Goal: Communication & Community: Answer question/provide support

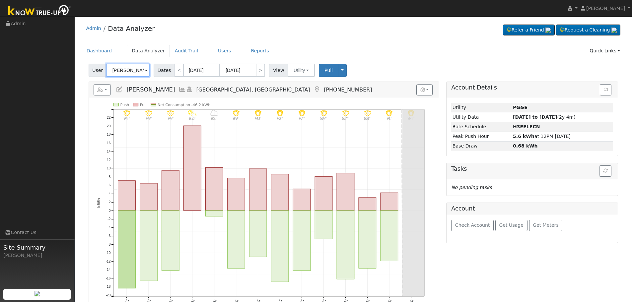
click at [133, 70] on input "[PERSON_NAME]" at bounding box center [128, 70] width 43 height 13
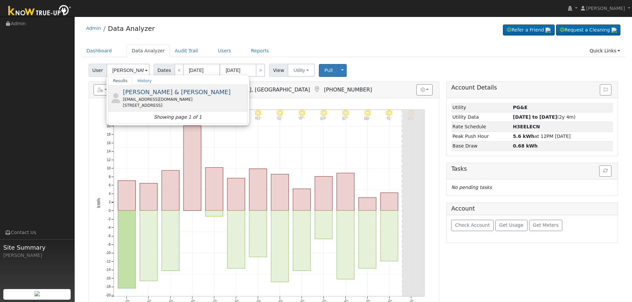
click at [162, 98] on div "pinedalian67@yahoo.com" at bounding box center [184, 100] width 123 height 6
type input "[PERSON_NAME] & [PERSON_NAME]"
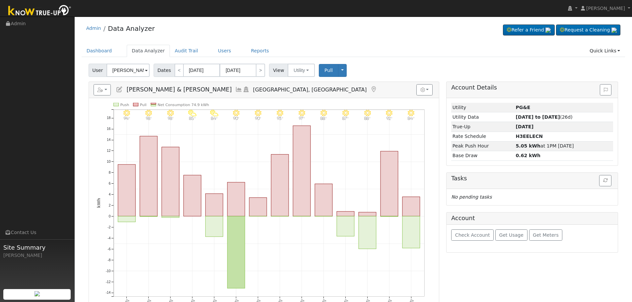
click at [235, 89] on icon at bounding box center [238, 90] width 7 height 6
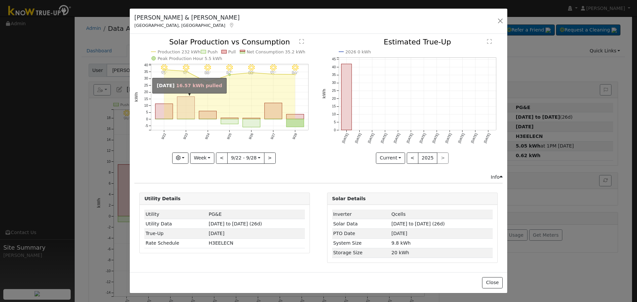
click at [184, 111] on rect "onclick=""" at bounding box center [186, 108] width 18 height 23
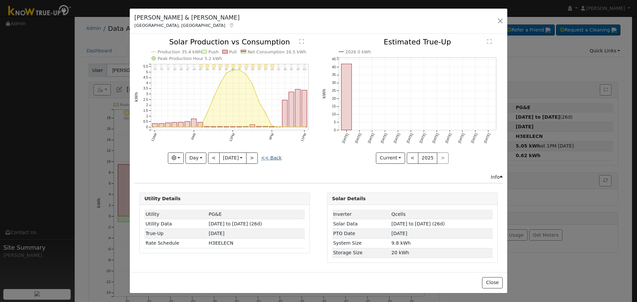
click at [270, 161] on link "<< Back" at bounding box center [271, 157] width 21 height 5
type input "[DATE]"
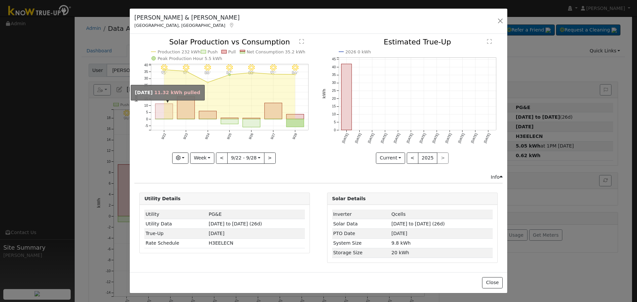
click at [165, 111] on rect "onclick=""" at bounding box center [164, 111] width 18 height 15
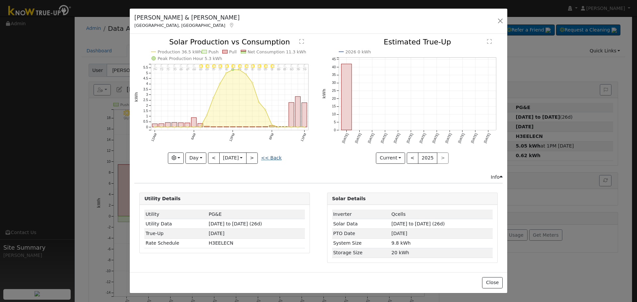
click at [275, 159] on link "<< Back" at bounding box center [271, 157] width 21 height 5
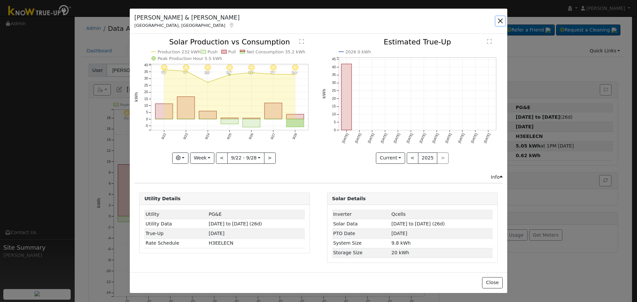
drag, startPoint x: 502, startPoint y: 20, endPoint x: 495, endPoint y: 21, distance: 7.0
click at [501, 20] on button "button" at bounding box center [500, 20] width 9 height 9
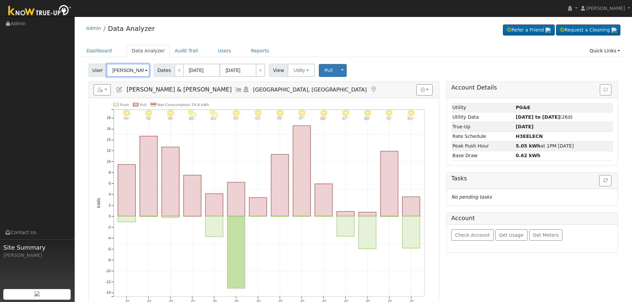
click at [135, 65] on input "[PERSON_NAME] & [PERSON_NAME]" at bounding box center [128, 70] width 43 height 13
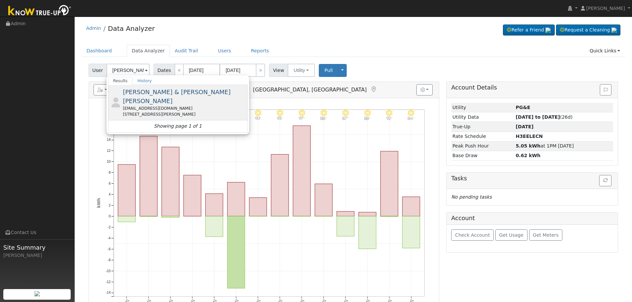
click at [171, 106] on div "aakash720@yahoo.com" at bounding box center [184, 109] width 123 height 6
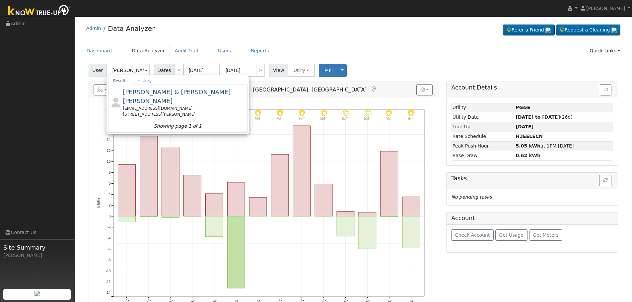
type input "[PERSON_NAME] & [PERSON_NAME] [PERSON_NAME]"
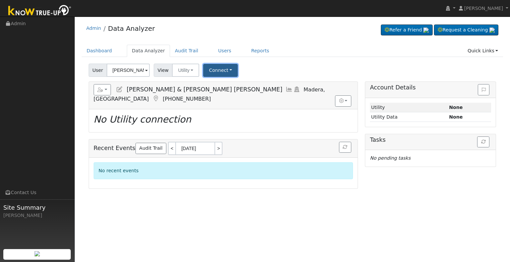
click at [223, 71] on button "Connect" at bounding box center [220, 70] width 35 height 13
click at [238, 83] on link "Select a Provider" at bounding box center [229, 84] width 52 height 9
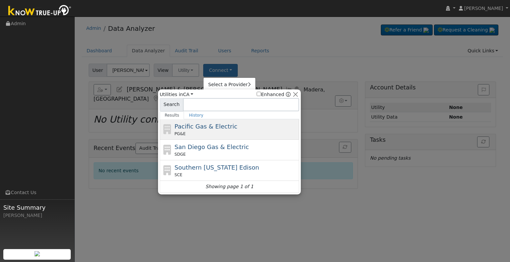
click at [227, 130] on div "Pacific Gas & Electric PG&E" at bounding box center [236, 129] width 123 height 15
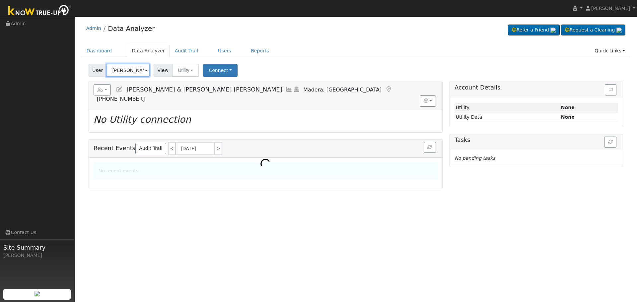
click at [123, 72] on input "[PERSON_NAME] & [PERSON_NAME] [PERSON_NAME]" at bounding box center [128, 70] width 43 height 13
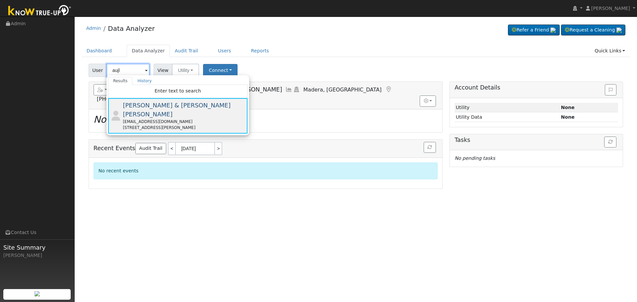
type input "aujl"
click at [188, 119] on div "[EMAIL_ADDRESS][DOMAIN_NAME]" at bounding box center [184, 122] width 123 height 6
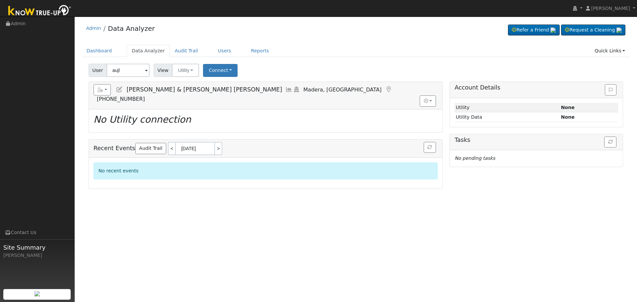
click at [285, 88] on icon at bounding box center [288, 90] width 7 height 6
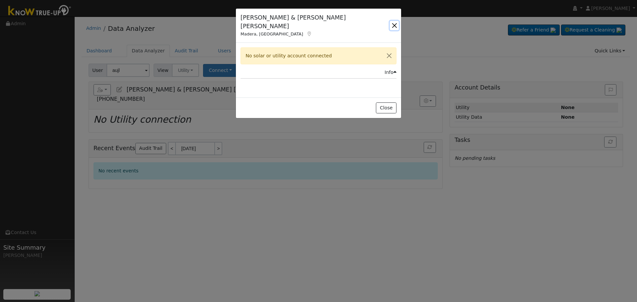
click at [394, 22] on button "button" at bounding box center [394, 25] width 9 height 9
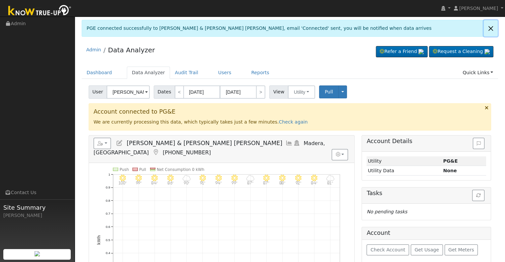
click at [486, 29] on link at bounding box center [490, 28] width 14 height 16
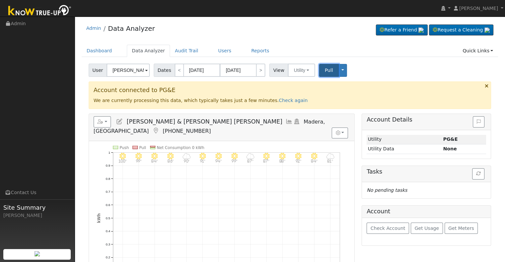
click at [324, 71] on span "Pull" at bounding box center [328, 70] width 8 height 5
click at [130, 70] on input "[PERSON_NAME] & [PERSON_NAME] [PERSON_NAME]" at bounding box center [128, 70] width 43 height 13
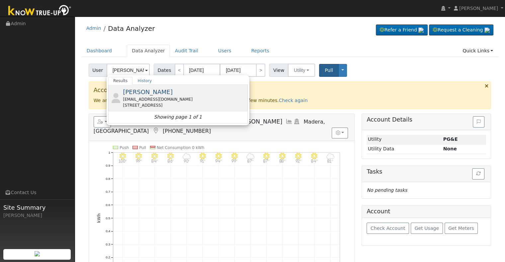
click at [162, 100] on div "raiskupracing@sbcglobal.net" at bounding box center [184, 100] width 123 height 6
type input "[PERSON_NAME]"
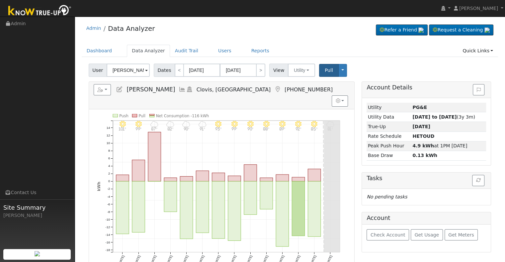
click at [178, 87] on icon at bounding box center [181, 90] width 7 height 6
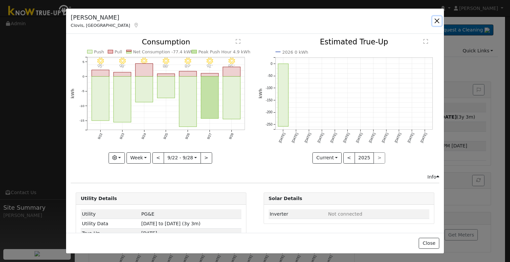
click at [436, 21] on button "button" at bounding box center [436, 20] width 9 height 9
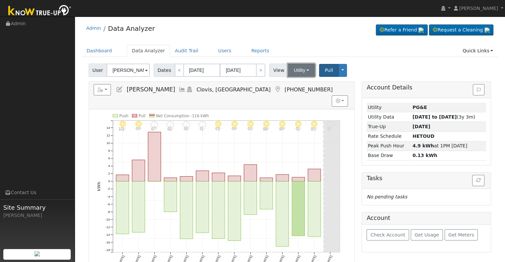
click at [296, 69] on button "Utility" at bounding box center [301, 70] width 27 height 13
click at [291, 95] on link "Solar" at bounding box center [309, 94] width 46 height 9
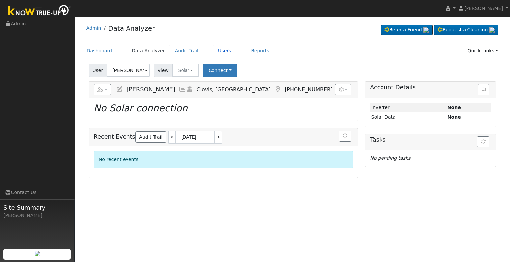
click at [214, 51] on link "Users" at bounding box center [224, 51] width 23 height 12
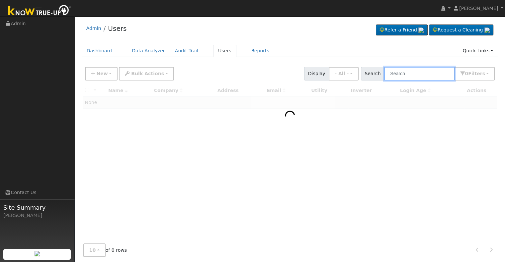
click at [417, 76] on input "text" at bounding box center [419, 74] width 70 height 14
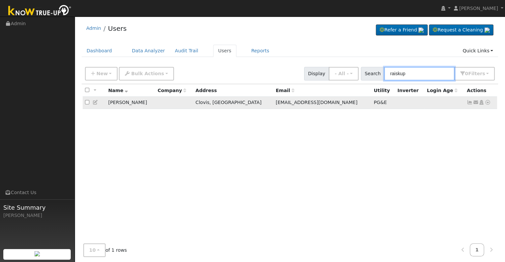
type input "raiskup"
click at [487, 103] on icon at bounding box center [487, 102] width 6 height 5
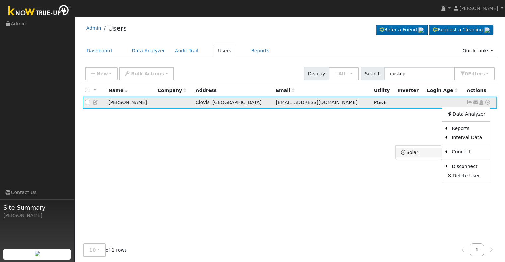
click at [423, 154] on link "Solar" at bounding box center [418, 152] width 46 height 9
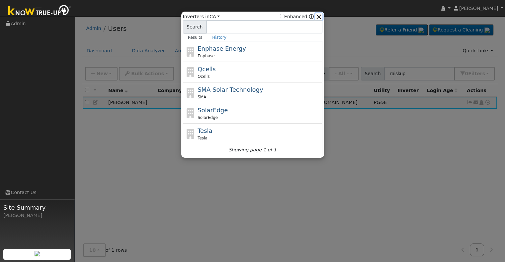
click at [320, 16] on button "button" at bounding box center [318, 16] width 7 height 7
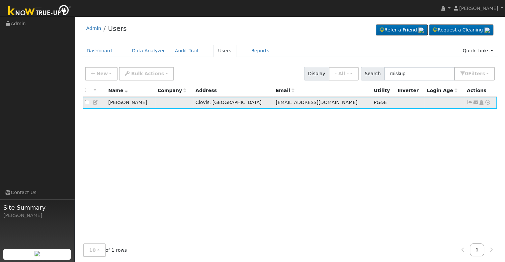
click at [472, 103] on icon at bounding box center [475, 102] width 6 height 5
click at [461, 112] on link "Send Email..." at bounding box center [455, 113] width 46 height 9
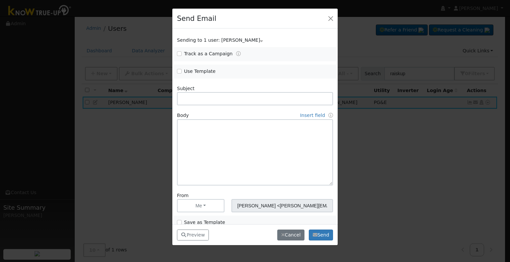
click at [199, 69] on label "Use Template" at bounding box center [200, 71] width 32 height 7
click at [181, 69] on input "Use Template" at bounding box center [179, 71] width 5 height 5
checkbox input "true"
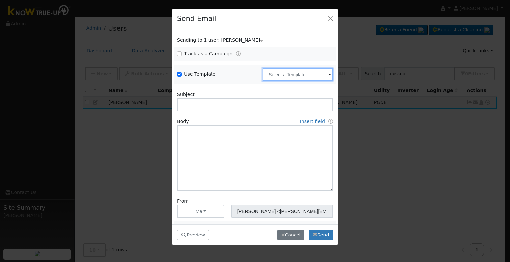
click at [289, 75] on input "text" at bounding box center [297, 74] width 70 height 13
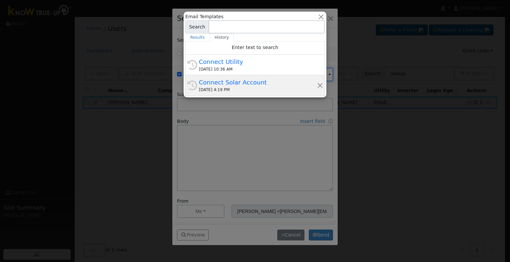
click at [248, 83] on div "Connect Solar Account" at bounding box center [258, 82] width 118 height 9
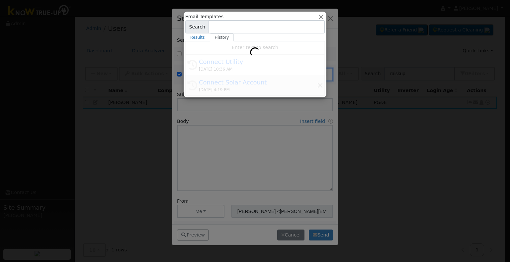
type input "Connect Solar Account"
type textarea "Hello {user_fname}, Please use the link below to login and connect your solar a…"
type input "Know True-Up <knowtrueup@solardatapros.com>"
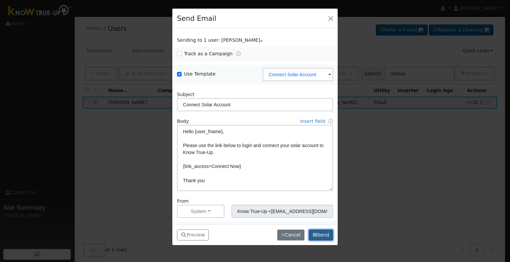
click at [327, 234] on button "Send" at bounding box center [321, 235] width 24 height 11
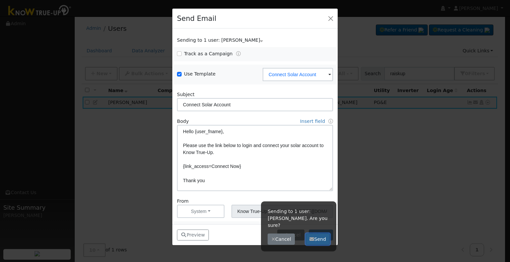
click at [322, 234] on button "Send" at bounding box center [318, 239] width 24 height 11
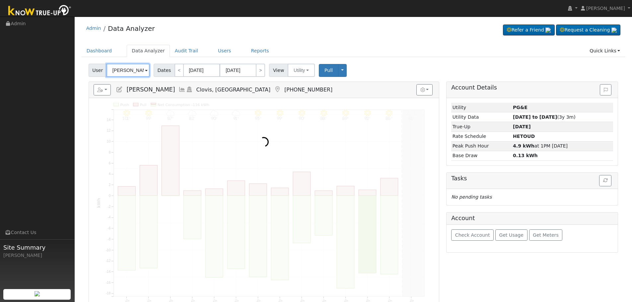
click at [136, 70] on input "[PERSON_NAME]" at bounding box center [128, 70] width 43 height 13
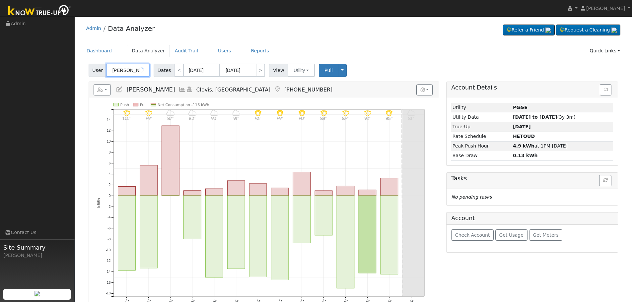
click at [136, 70] on input "[PERSON_NAME]" at bounding box center [128, 70] width 43 height 13
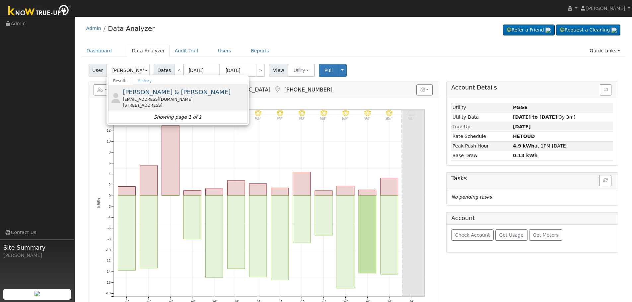
click at [169, 98] on div "[EMAIL_ADDRESS][DOMAIN_NAME]" at bounding box center [184, 100] width 123 height 6
type input "[PERSON_NAME] & [PERSON_NAME]"
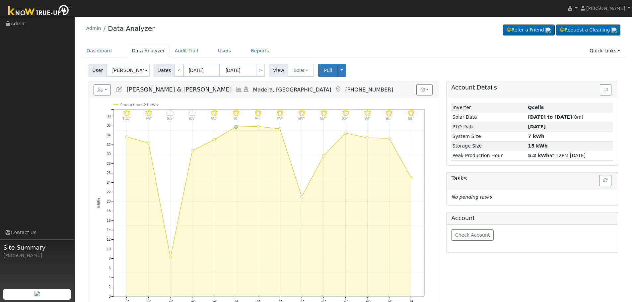
click at [235, 90] on icon at bounding box center [238, 90] width 7 height 6
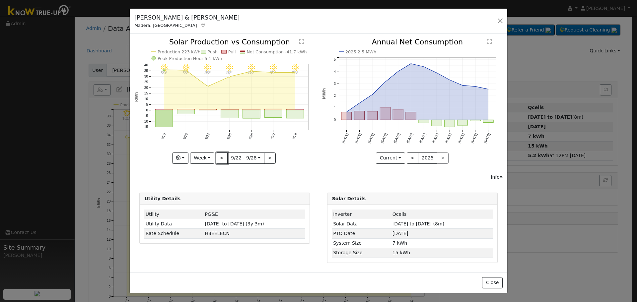
click at [222, 156] on button "<" at bounding box center [222, 158] width 12 height 11
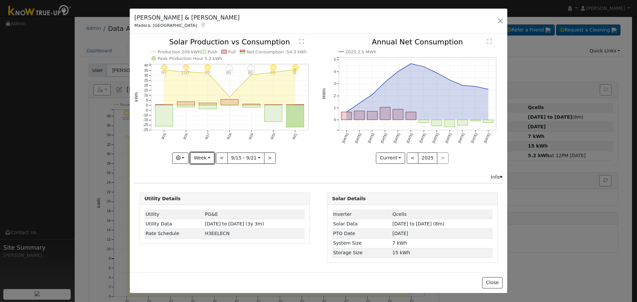
click at [206, 156] on button "Week" at bounding box center [202, 158] width 24 height 11
click at [207, 187] on link "Month" at bounding box center [213, 190] width 46 height 9
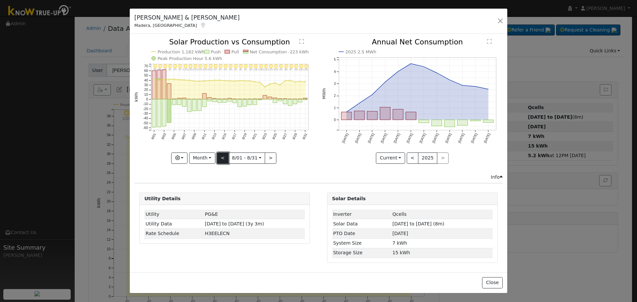
click at [221, 158] on button "<" at bounding box center [223, 158] width 12 height 11
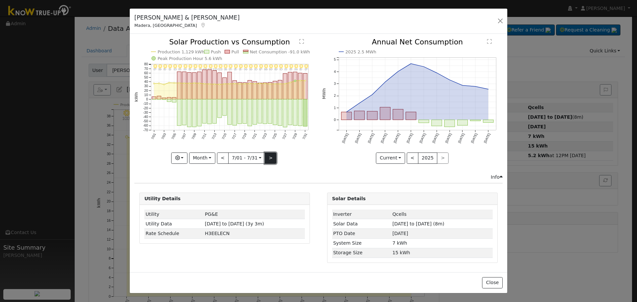
click at [269, 157] on button ">" at bounding box center [271, 158] width 12 height 11
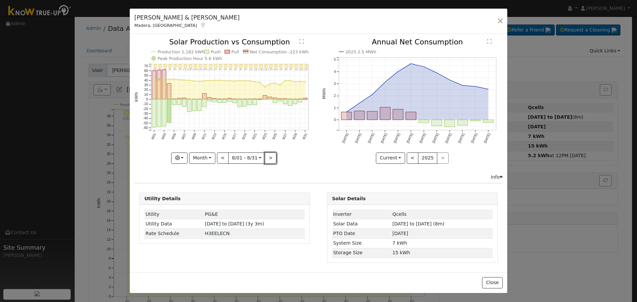
click at [269, 157] on button ">" at bounding box center [271, 158] width 12 height 11
type input "[DATE]"
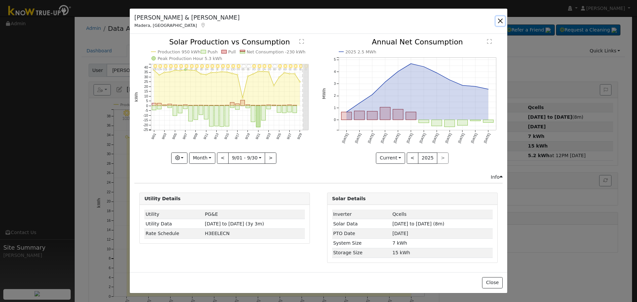
click at [501, 19] on button "button" at bounding box center [500, 20] width 9 height 9
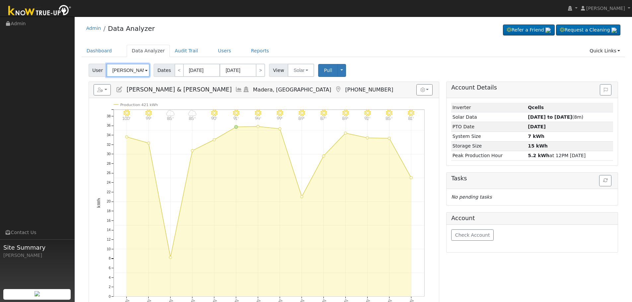
click at [132, 71] on input "[PERSON_NAME] & [PERSON_NAME]" at bounding box center [128, 70] width 43 height 13
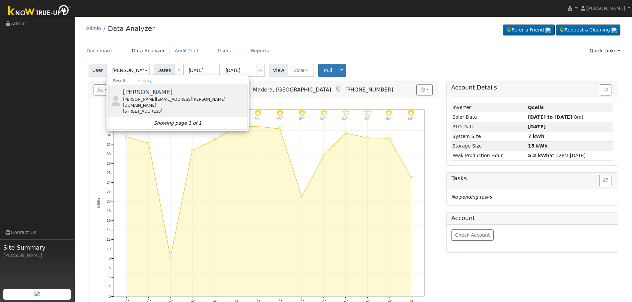
click at [145, 108] on div "[STREET_ADDRESS]" at bounding box center [184, 111] width 123 height 6
type input "[PERSON_NAME]"
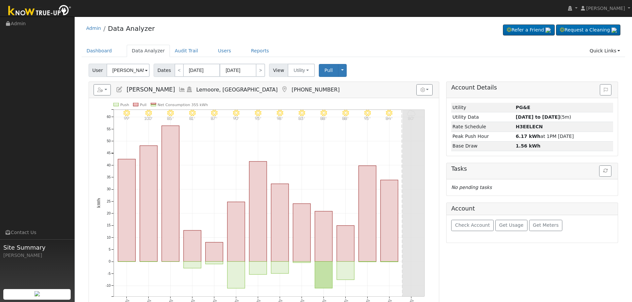
click at [178, 90] on icon at bounding box center [181, 90] width 7 height 6
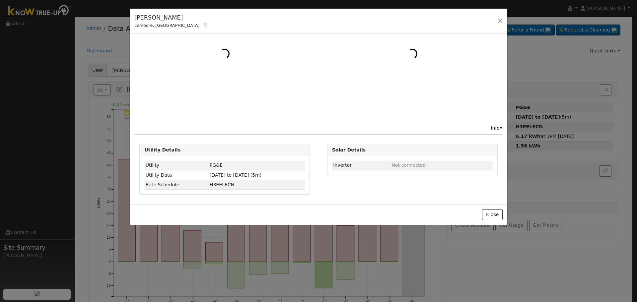
click at [203, 25] on icon at bounding box center [206, 25] width 6 height 5
